Goal: Task Accomplishment & Management: Complete application form

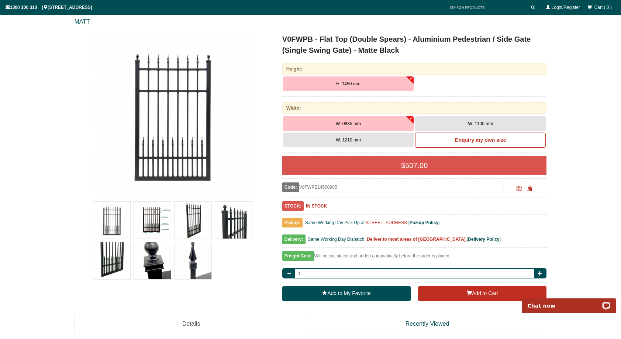
scroll to position [79, 0]
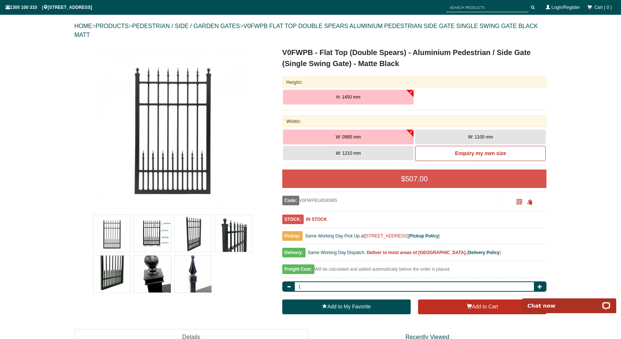
click at [392, 148] on button "W: 1210 mm" at bounding box center [348, 153] width 131 height 15
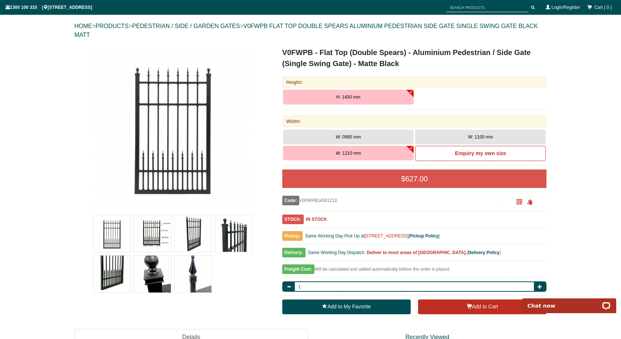
click at [368, 93] on button "H: 1450 mm" at bounding box center [348, 97] width 131 height 15
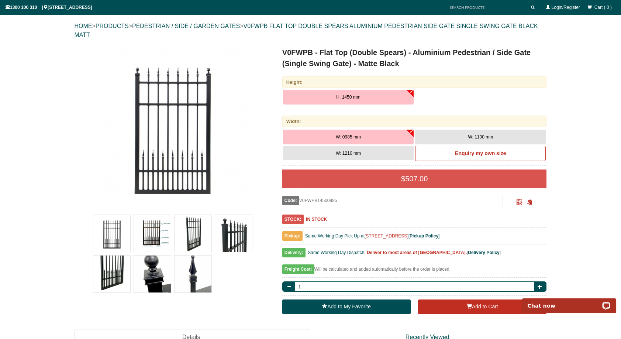
click at [362, 148] on button "W: 1210 mm" at bounding box center [348, 153] width 131 height 15
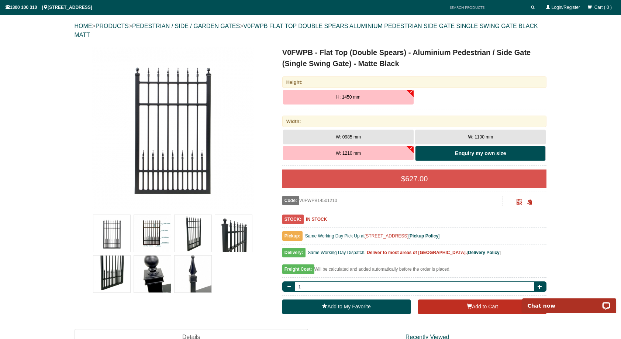
click at [481, 151] on b "Enquiry my own size" at bounding box center [480, 153] width 51 height 6
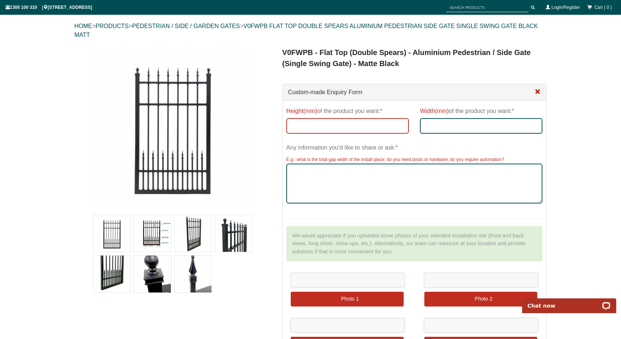
drag, startPoint x: 329, startPoint y: 127, endPoint x: 326, endPoint y: 124, distance: 4.4
click at [329, 127] on input "Height(mm) of the product you want:*" at bounding box center [347, 125] width 122 height 15
type input "180cm"
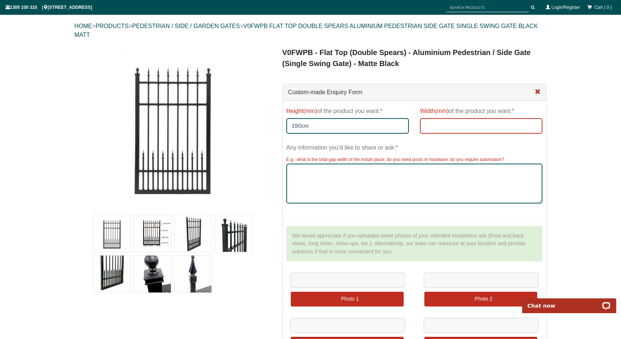
click at [433, 127] on input "Width(mm) of the product you want:*" at bounding box center [481, 125] width 122 height 15
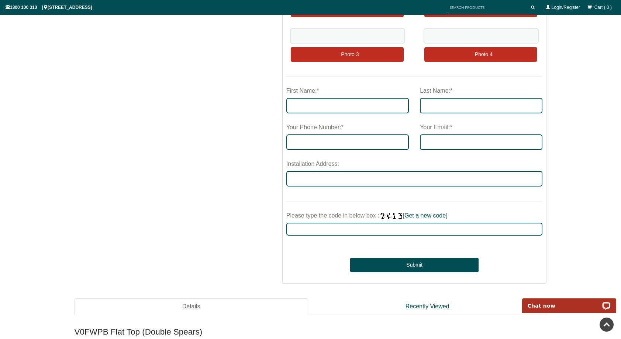
scroll to position [0, 0]
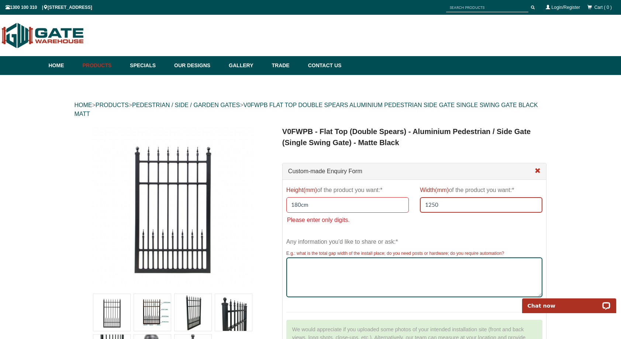
type input "1250"
click at [313, 207] on input "180cm" at bounding box center [347, 204] width 122 height 15
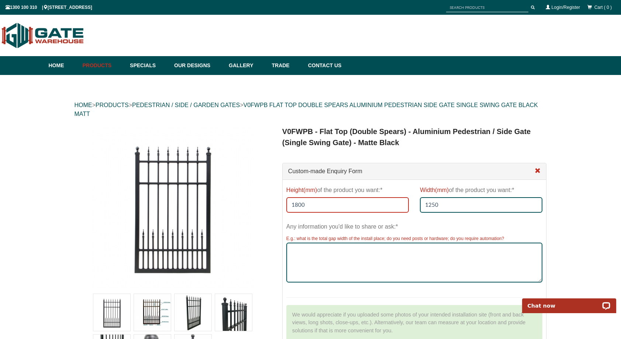
type input "1800"
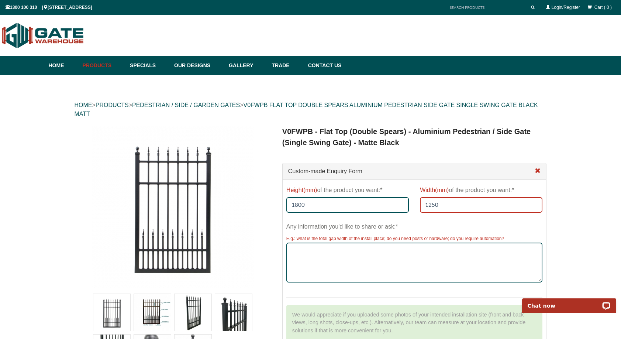
click at [441, 205] on input "1250" at bounding box center [481, 204] width 122 height 15
type input "1250"
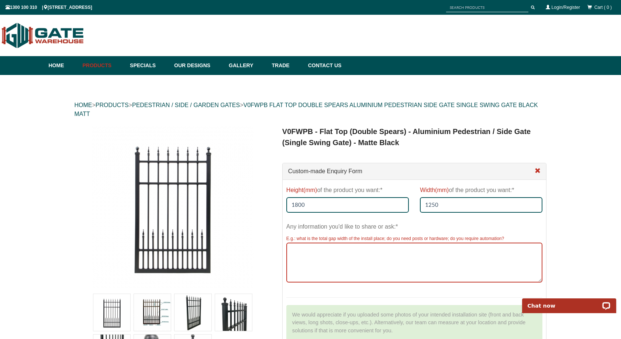
click at [336, 259] on textarea "Any information you'd like to share or ask:*" at bounding box center [414, 262] width 256 height 40
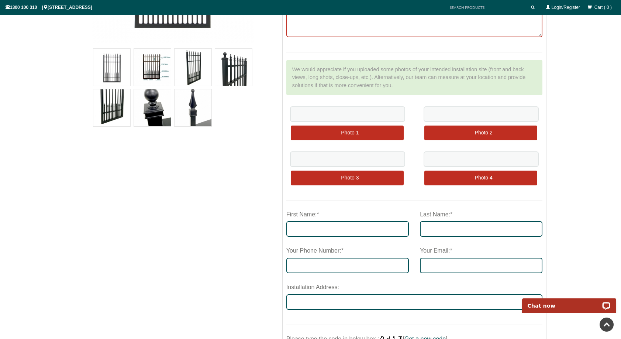
scroll to position [302, 0]
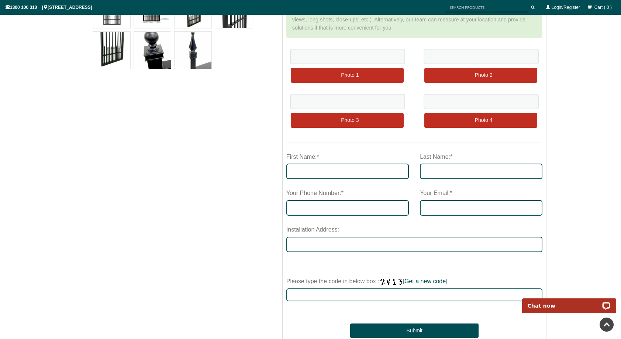
type textarea "180cm x 125cm"
type input "Lo"
type input "[PERSON_NAME]"
type input "0438755383"
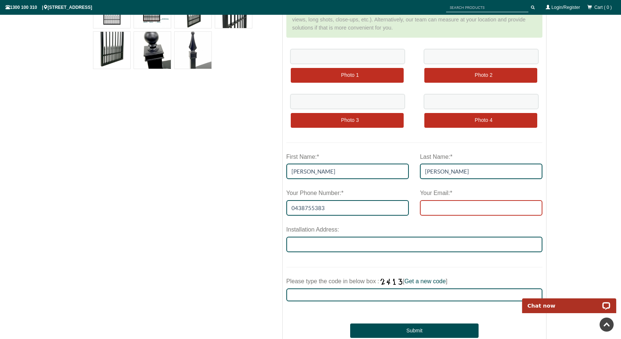
type input "[EMAIL_ADDRESS][DOMAIN_NAME]"
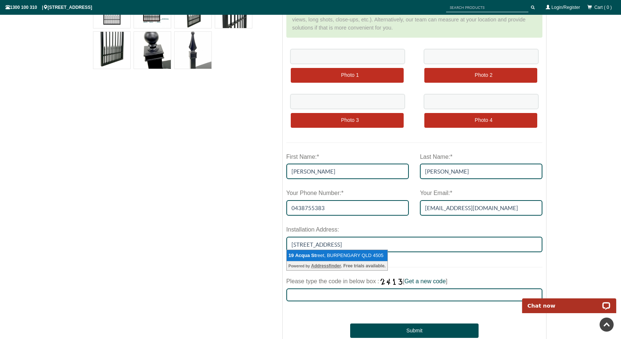
click at [325, 253] on li "[STREET_ADDRESS]" at bounding box center [337, 255] width 101 height 11
type input "[STREET_ADDRESS]"
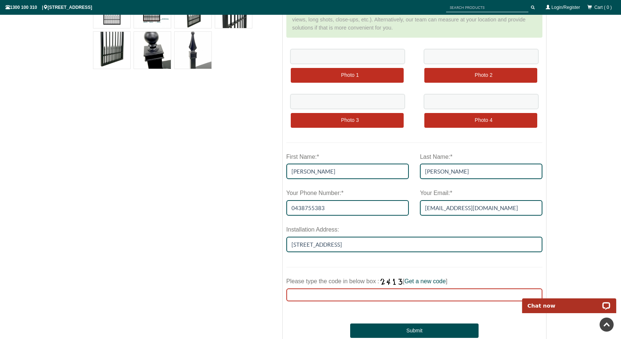
click at [326, 290] on input "Please type the code in below box : [ Get a new code ]" at bounding box center [414, 294] width 256 height 13
type input "6921"
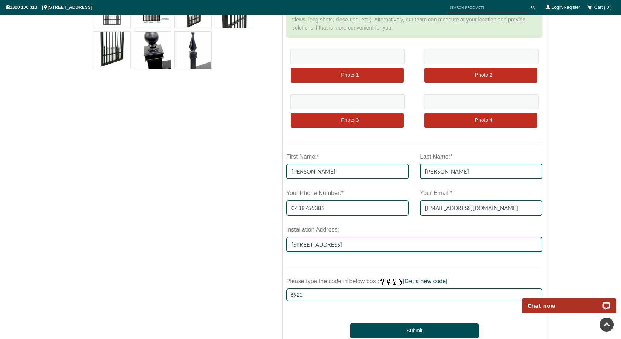
click at [323, 313] on div "Submit" at bounding box center [414, 323] width 256 height 30
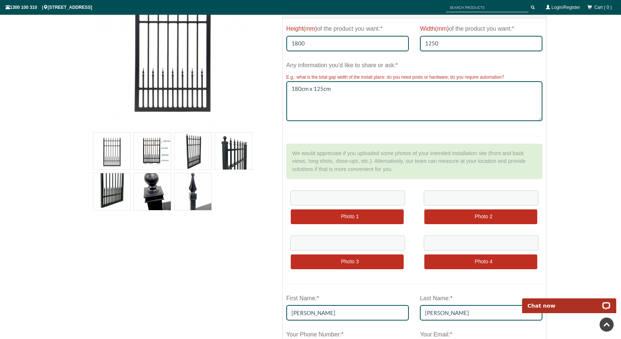
scroll to position [151, 0]
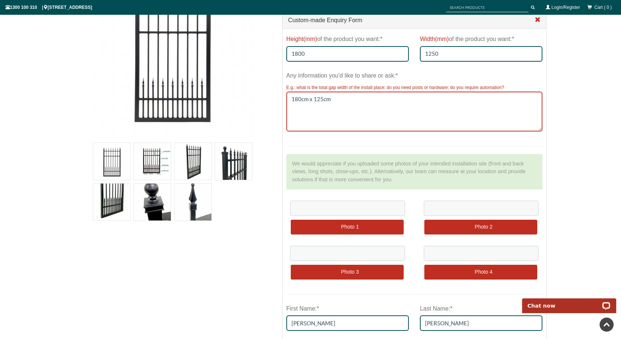
click at [336, 100] on textarea "180cm x 125cm" at bounding box center [414, 111] width 256 height 40
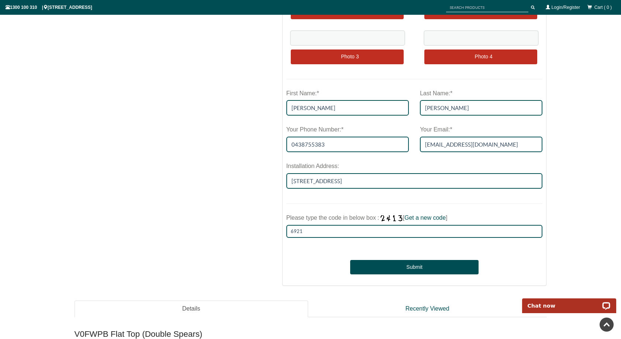
scroll to position [438, 0]
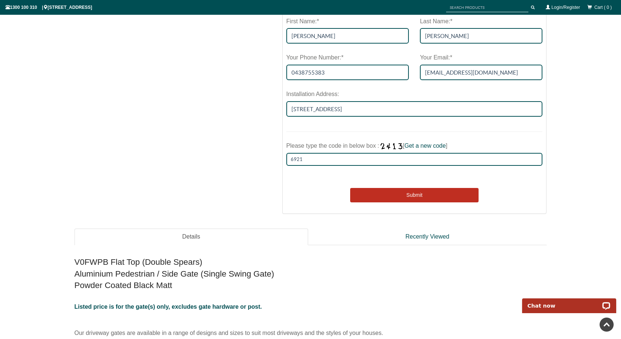
type textarea "180cm x 125cm, we also need gate hardware and recommended posts, cheers guys."
click at [411, 192] on button "Submit" at bounding box center [414, 195] width 128 height 15
